Goal: Transaction & Acquisition: Purchase product/service

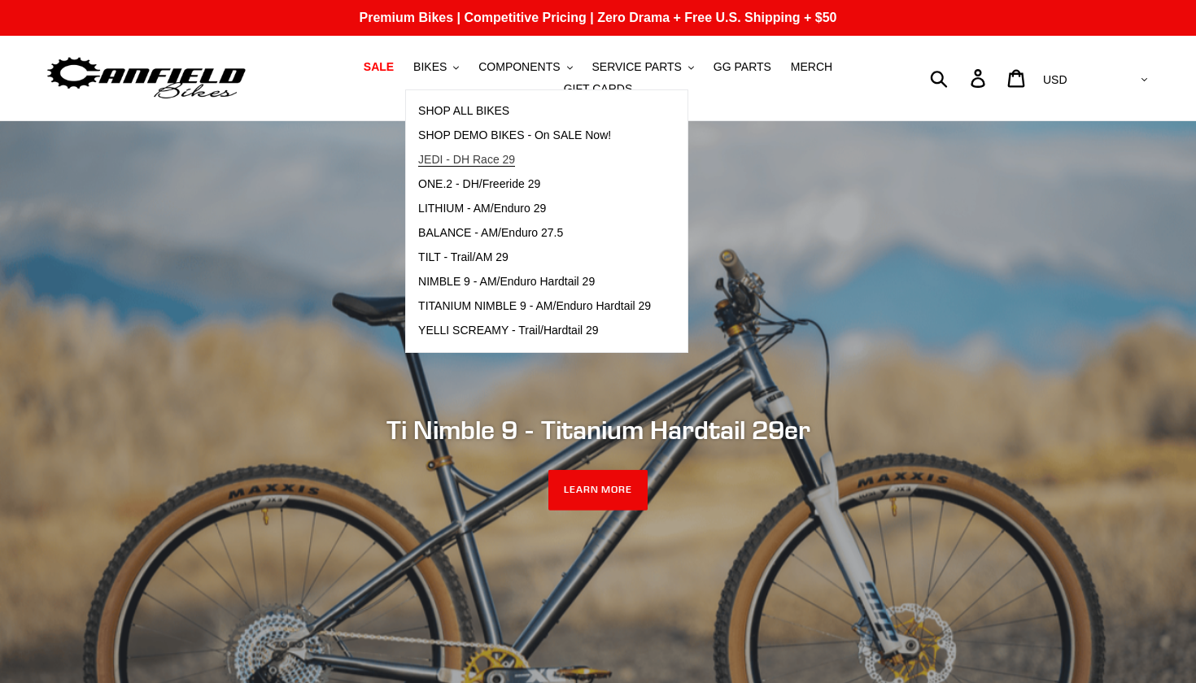
click at [482, 164] on span "JEDI - DH Race 29" at bounding box center [466, 160] width 97 height 14
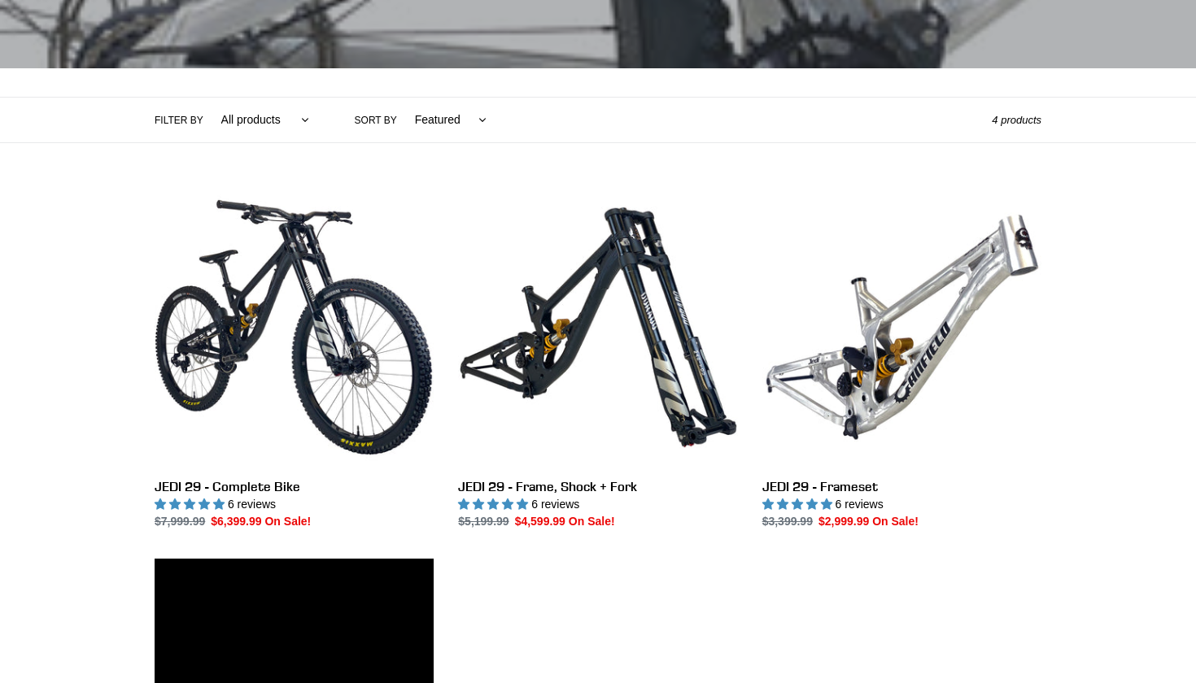
scroll to position [362, 0]
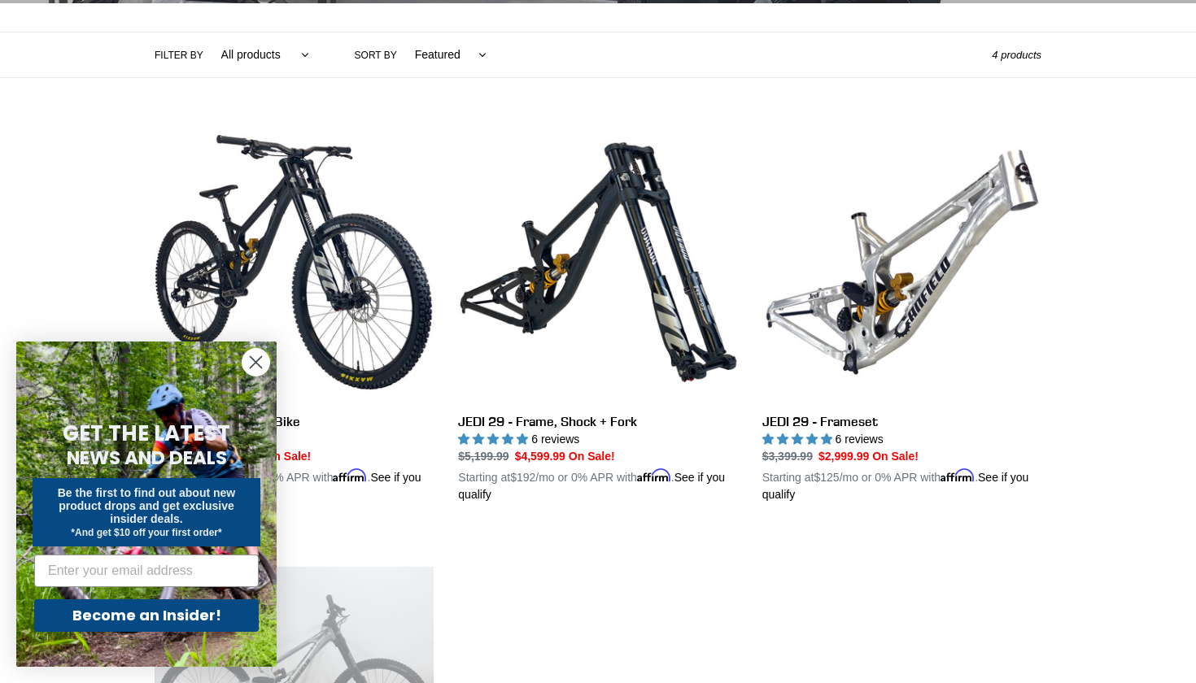
click at [255, 364] on icon "Close dialog" at bounding box center [256, 362] width 11 height 11
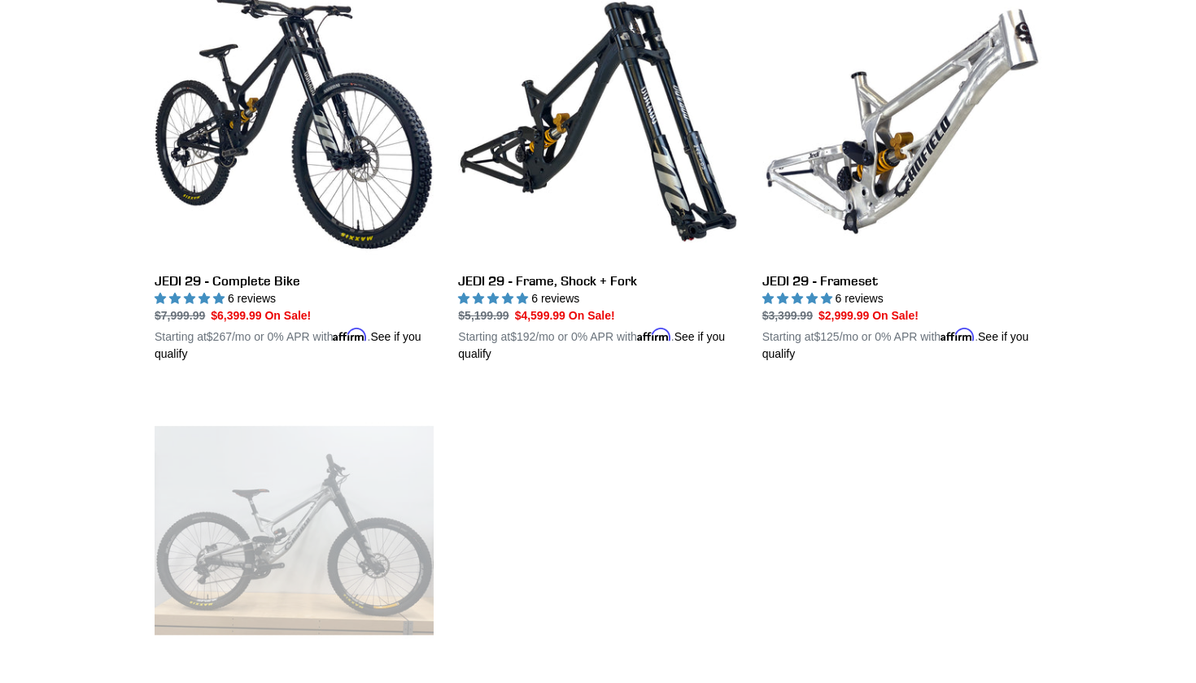
scroll to position [498, 0]
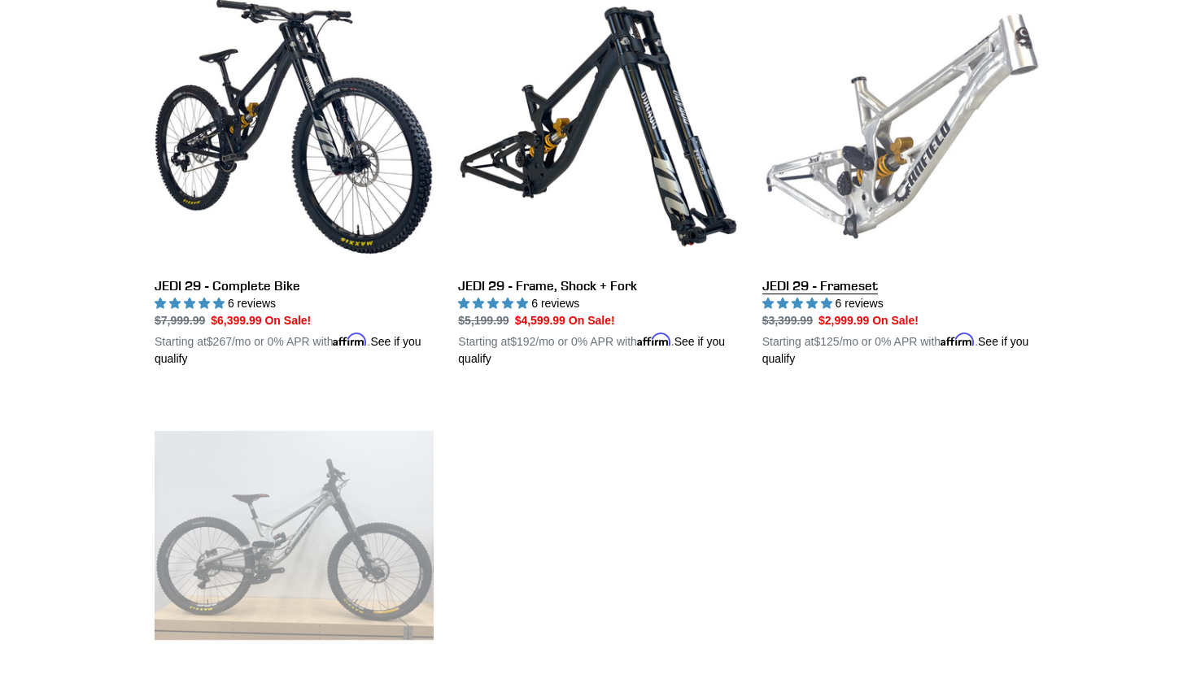
click at [879, 161] on link "JEDI 29 - Frameset" at bounding box center [901, 177] width 279 height 381
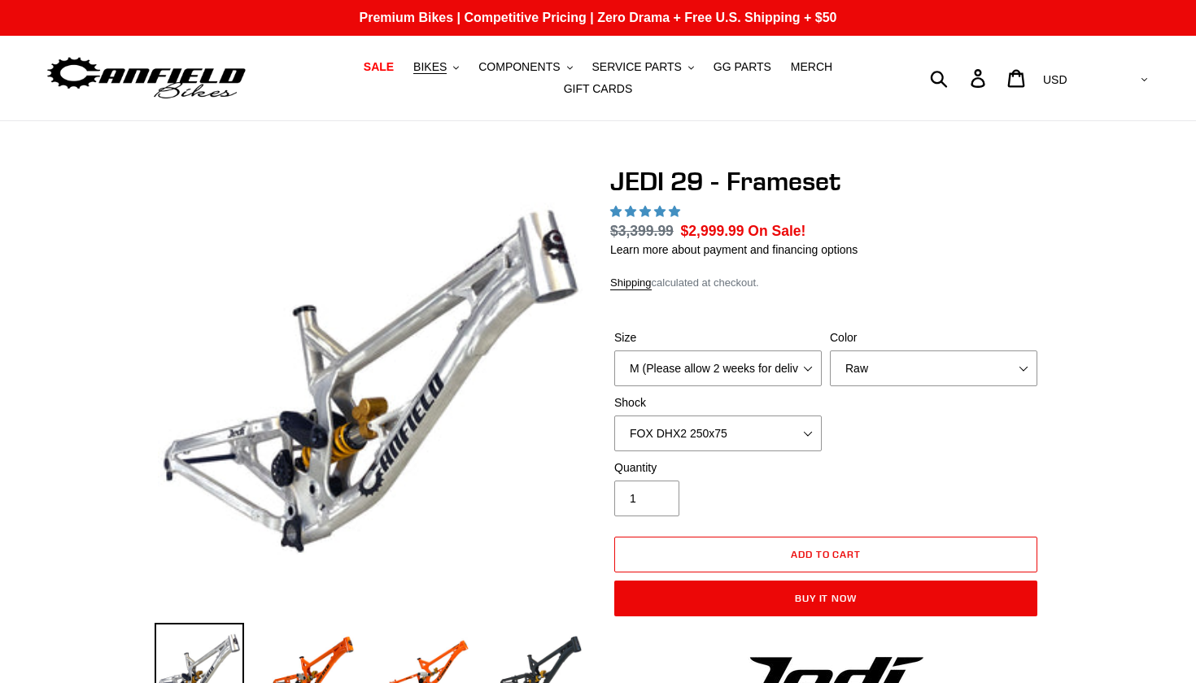
select select "highest-rating"
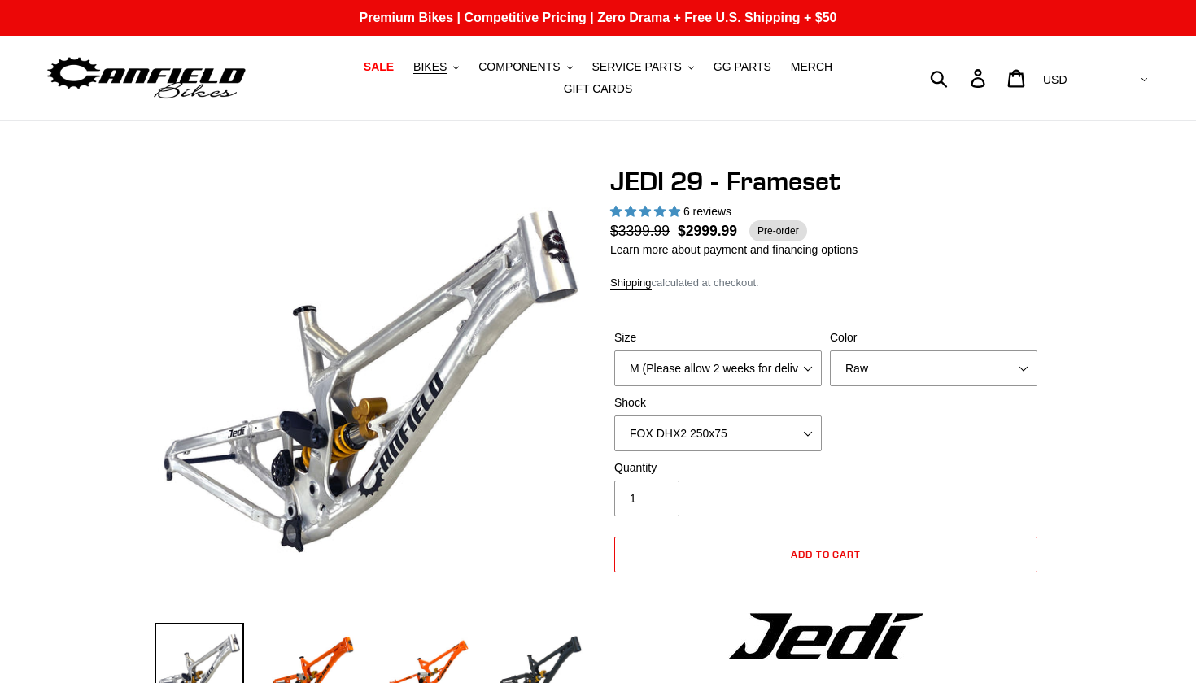
scroll to position [199, 0]
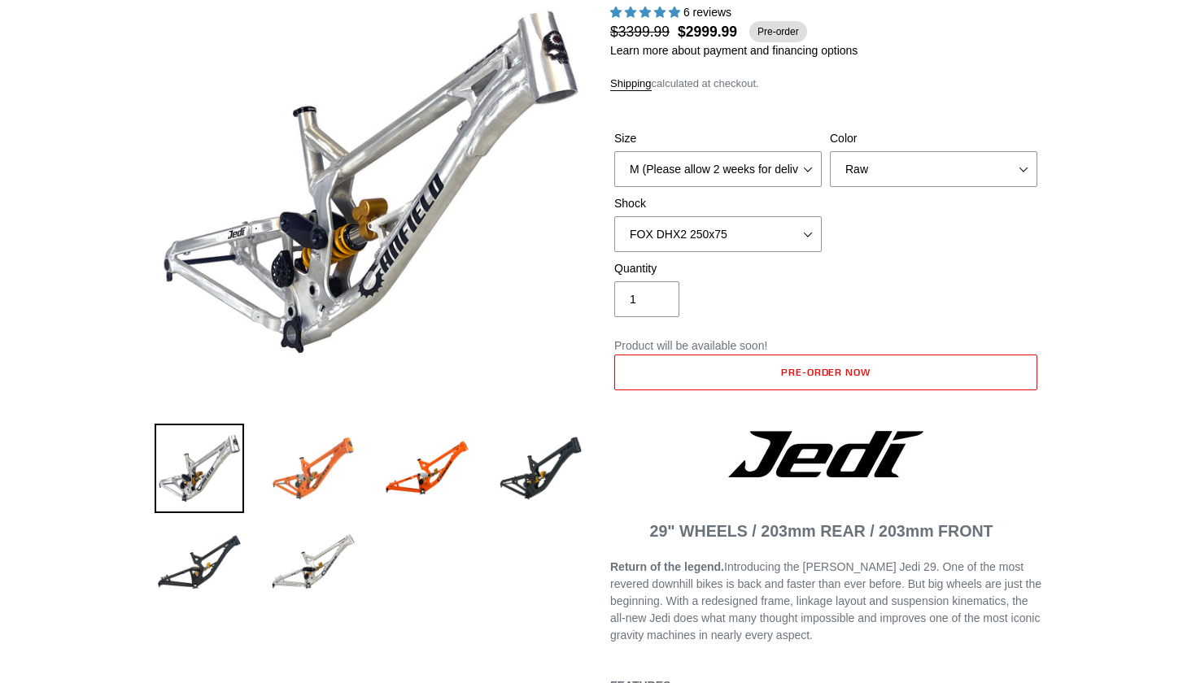
click at [319, 470] on img at bounding box center [312, 468] width 89 height 89
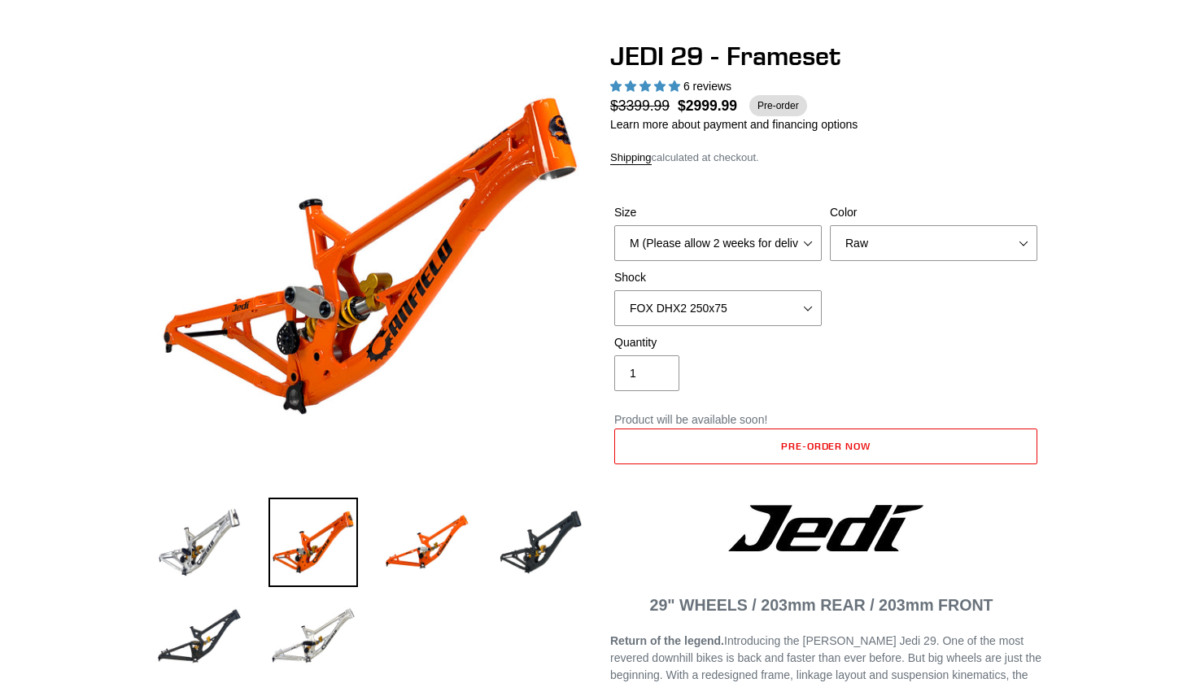
scroll to position [123, 0]
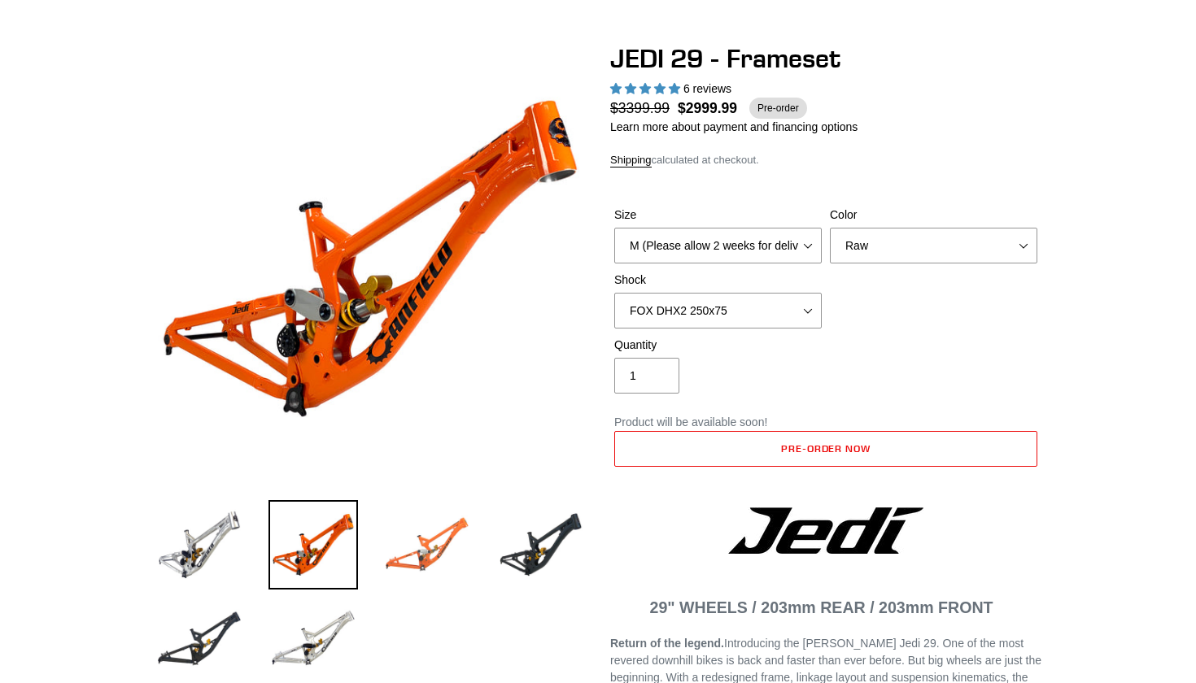
click at [437, 539] on img at bounding box center [426, 544] width 89 height 89
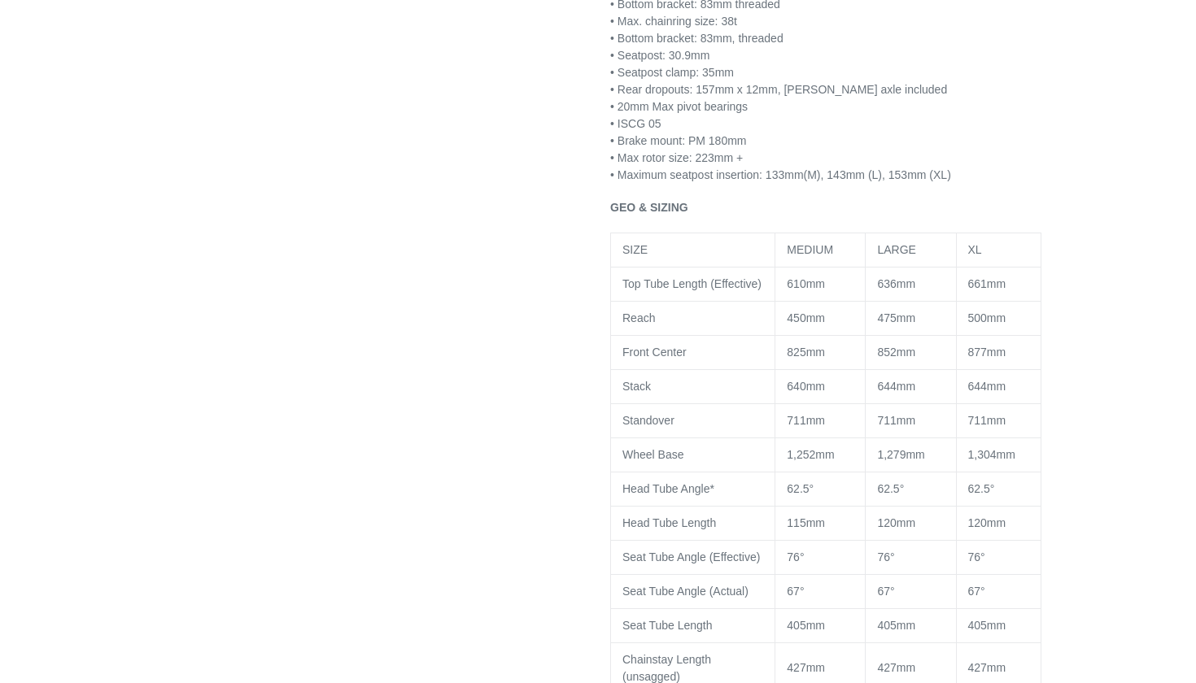
scroll to position [1263, 0]
